Goal: Task Accomplishment & Management: Complete application form

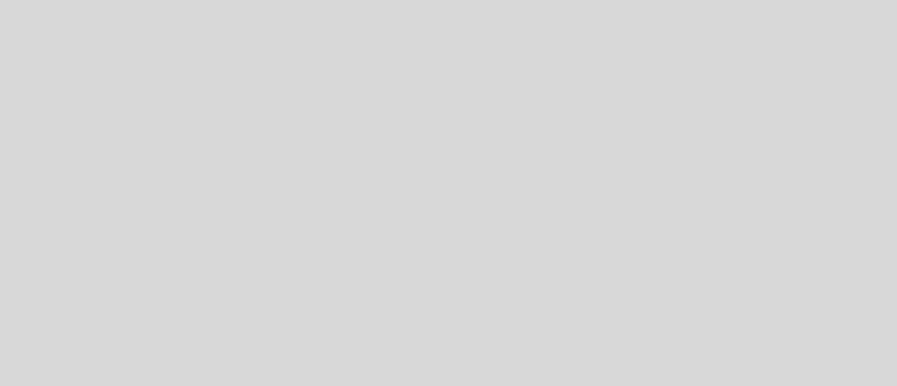
select select "es"
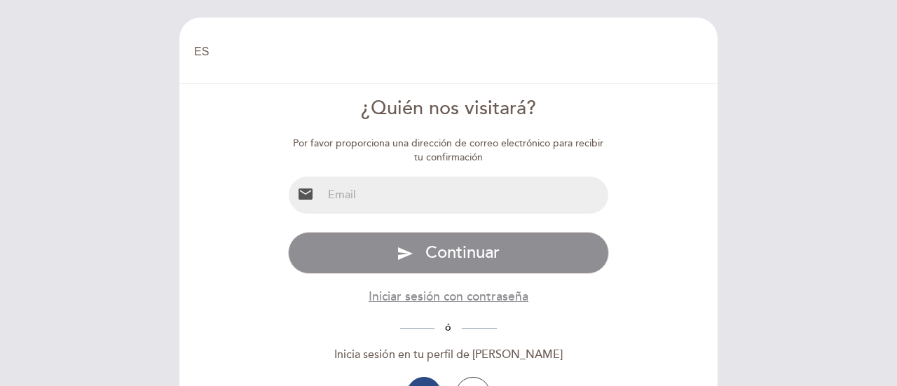
click at [397, 196] on input "email" at bounding box center [465, 195] width 287 height 37
type input "[EMAIL_ADDRESS][DOMAIN_NAME]"
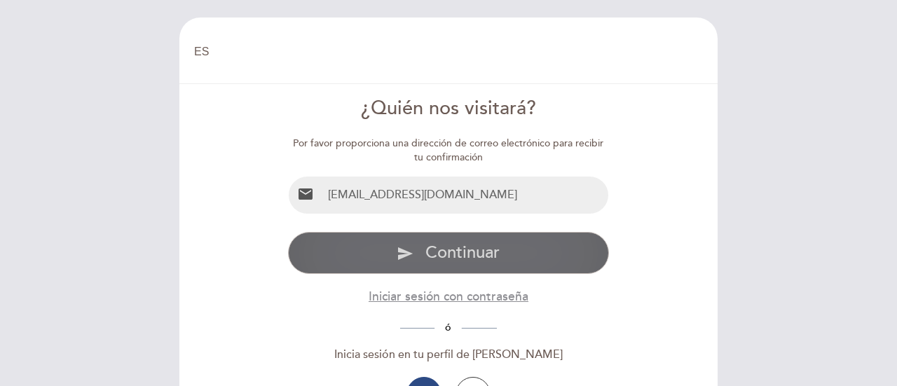
click at [475, 253] on span "Continuar" at bounding box center [463, 253] width 74 height 20
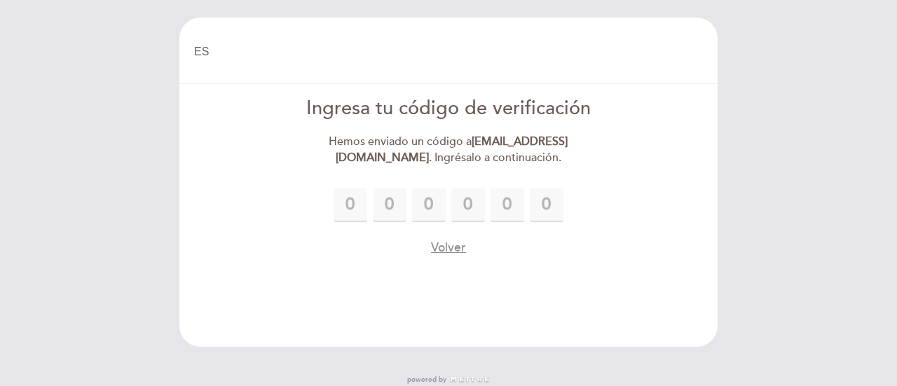
type input "8"
type input "3"
type input "8"
type input "0"
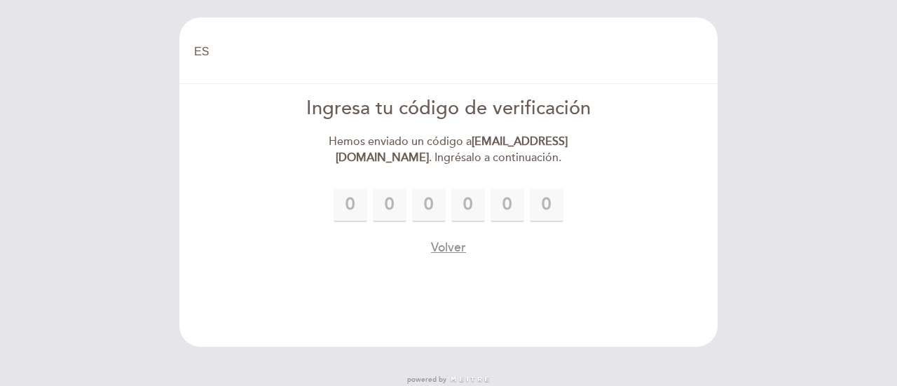
type input "6"
